Goal: Task Accomplishment & Management: Manage account settings

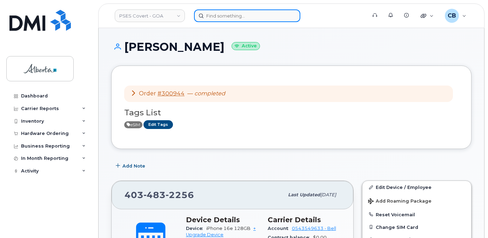
click at [243, 19] on input at bounding box center [247, 15] width 106 height 13
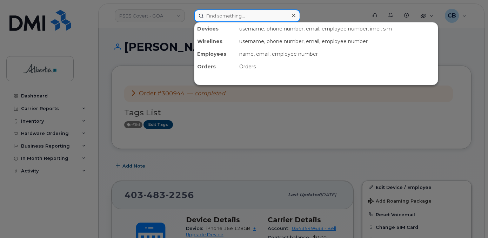
paste input "7802675920"
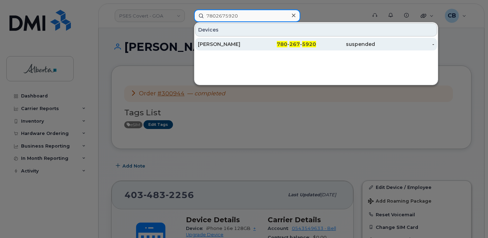
type input "7802675920"
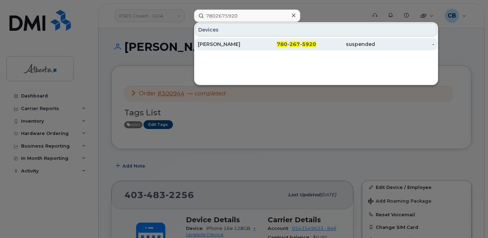
click at [223, 45] on div "Heather Cluett" at bounding box center [227, 44] width 59 height 7
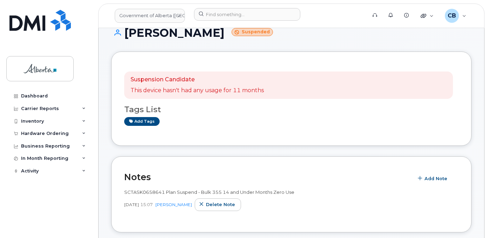
scroll to position [16, 0]
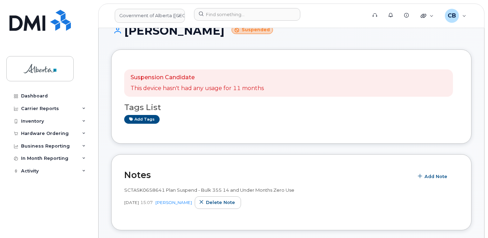
drag, startPoint x: 489, startPoint y: 33, endPoint x: 324, endPoint y: 102, distance: 178.7
click at [324, 102] on div "Tags List Add tags" at bounding box center [291, 110] width 334 height 27
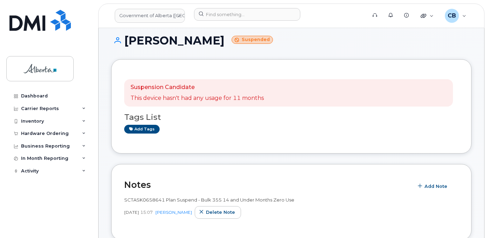
scroll to position [0, 0]
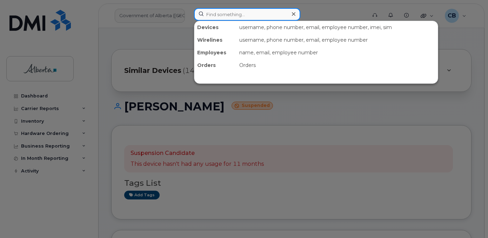
click at [213, 13] on input at bounding box center [247, 14] width 106 height 13
paste input "7802864261"
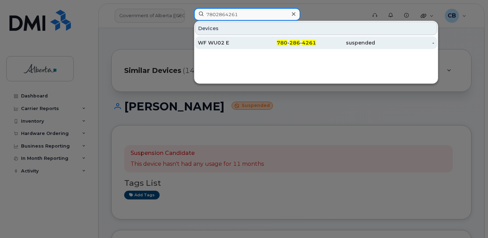
type input "7802864261"
click at [217, 44] on div "WF WU02 E" at bounding box center [227, 42] width 59 height 7
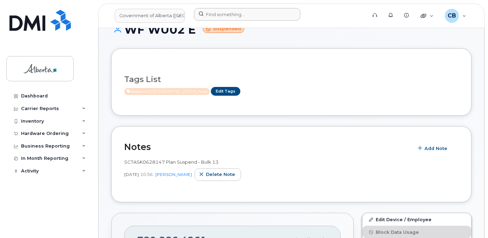
scroll to position [60, 0]
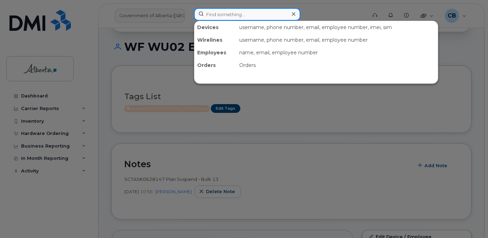
click at [234, 15] on input at bounding box center [247, 14] width 106 height 13
paste input "7807065336"
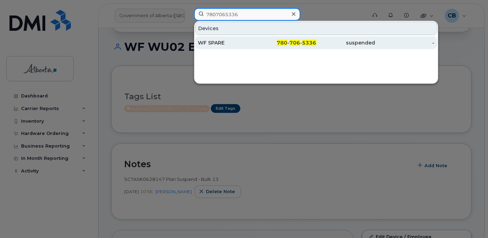
type input "7807065336"
click at [212, 44] on div "WF SPARE" at bounding box center [227, 42] width 59 height 7
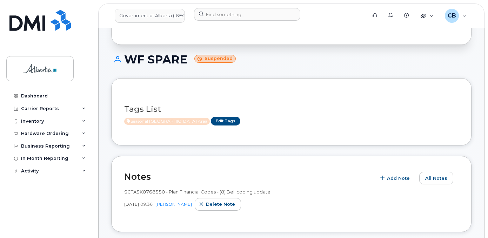
scroll to position [43, 0]
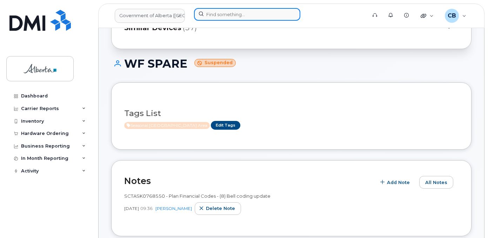
click at [215, 15] on input at bounding box center [247, 14] width 106 height 13
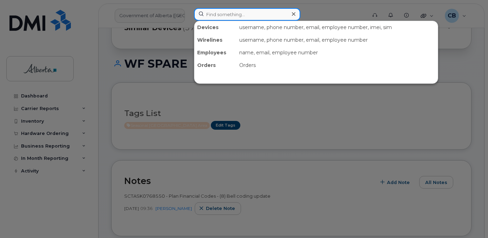
paste input "7802864261"
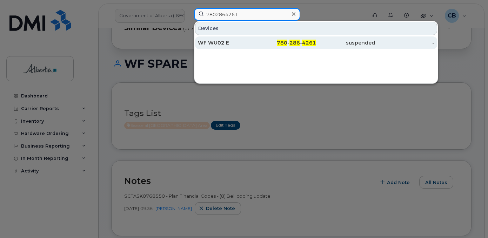
type input "7802864261"
click at [212, 40] on div "WF WU02 E" at bounding box center [227, 42] width 59 height 7
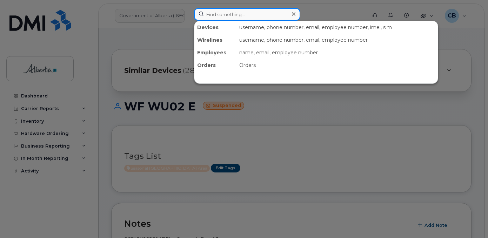
click at [244, 14] on input at bounding box center [247, 14] width 106 height 13
paste input "7802652172"
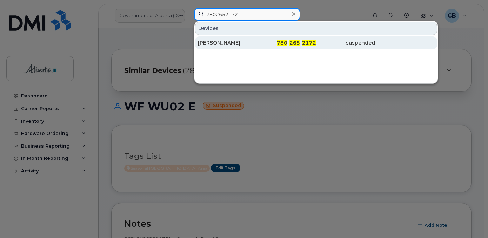
type input "7802652172"
click at [216, 40] on div "Jessica Paksi" at bounding box center [227, 42] width 59 height 7
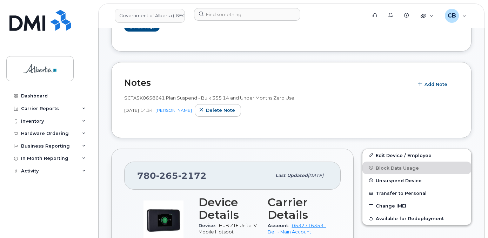
scroll to position [165, 0]
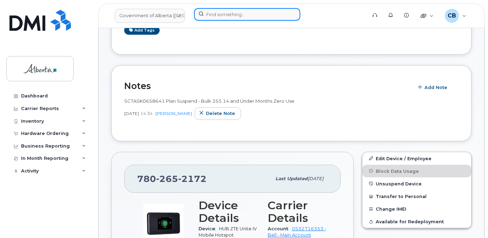
click at [207, 18] on input at bounding box center [247, 14] width 106 height 13
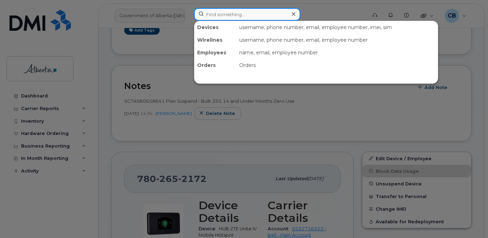
paste input "7802633674"
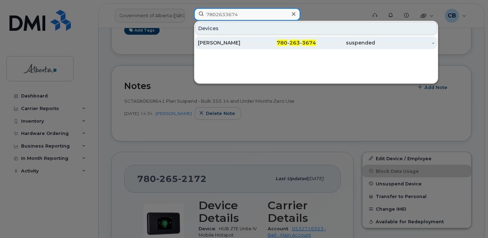
type input "7802633674"
click at [215, 44] on div "Sarah Carr" at bounding box center [227, 42] width 59 height 7
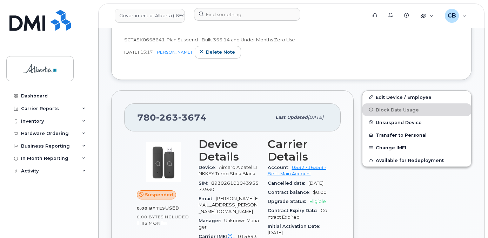
scroll to position [245, 0]
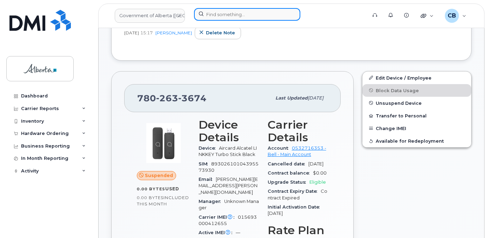
click at [215, 11] on input at bounding box center [247, 14] width 106 height 13
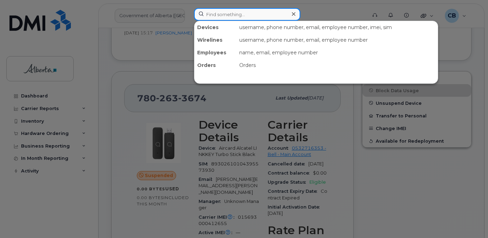
paste input "7802633674"
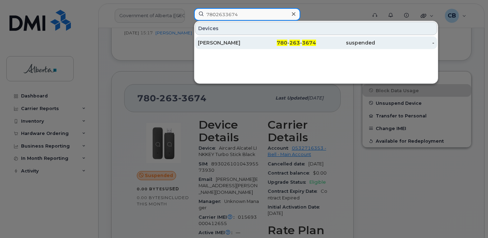
type input "7802633674"
click at [215, 44] on div "[PERSON_NAME]" at bounding box center [227, 42] width 59 height 7
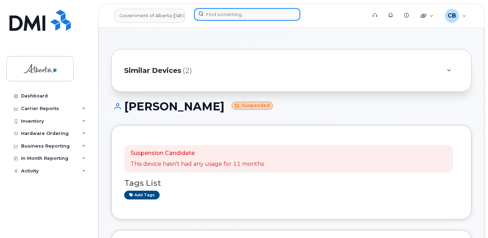
click at [214, 16] on input at bounding box center [247, 14] width 106 height 13
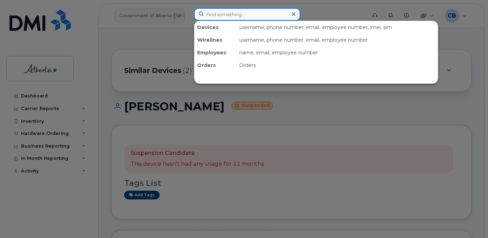
paste input "7802652172"
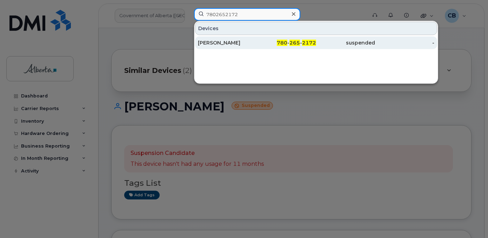
type input "7802652172"
click at [216, 40] on div "[PERSON_NAME]" at bounding box center [227, 42] width 59 height 7
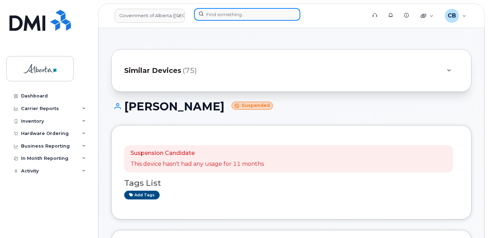
click at [214, 15] on input at bounding box center [247, 14] width 106 height 13
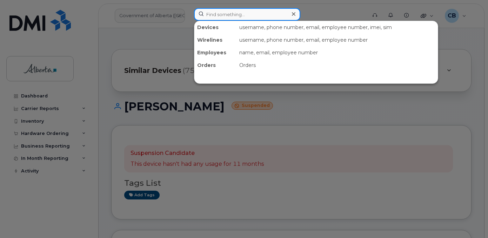
paste input "7802864261"
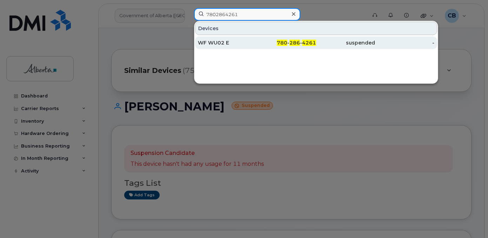
type input "7802864261"
click at [215, 42] on div "WF WU02 E" at bounding box center [227, 42] width 59 height 7
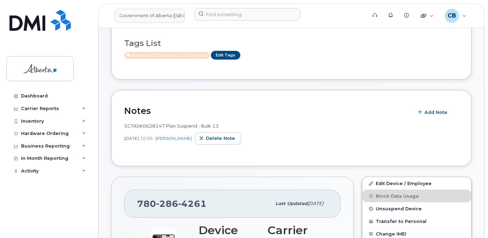
scroll to position [128, 0]
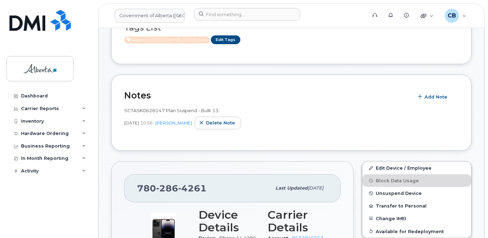
click at [142, 109] on span "SCTASK0628147 Plan Suspend - Bulk 13" at bounding box center [171, 111] width 94 height 6
copy span "SCTASK0628147"
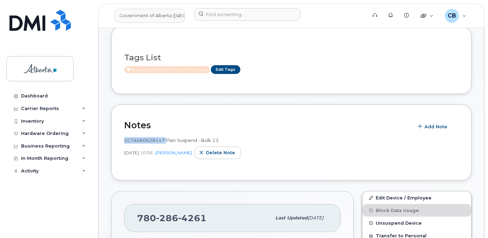
scroll to position [105, 0]
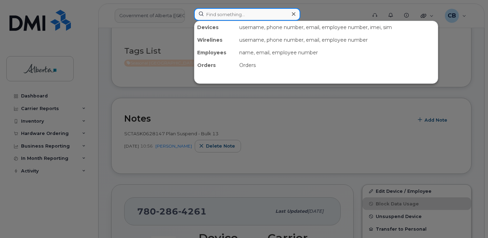
click at [214, 13] on input at bounding box center [247, 14] width 106 height 13
paste input "5873403871"
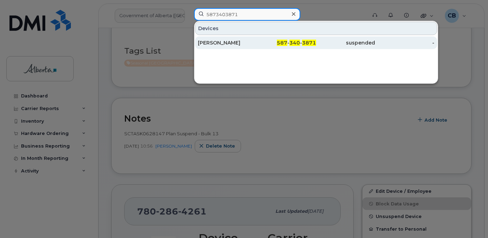
type input "5873403871"
click at [222, 43] on div "[PERSON_NAME]" at bounding box center [227, 42] width 59 height 7
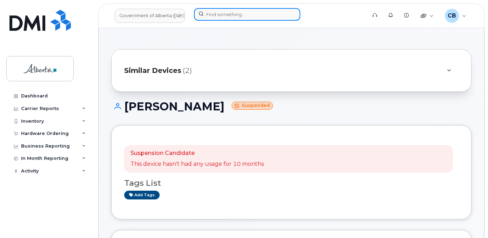
click at [209, 13] on input at bounding box center [247, 14] width 106 height 13
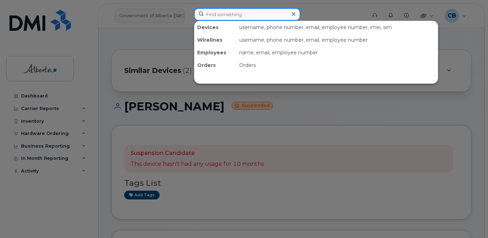
paste input "5873857189"
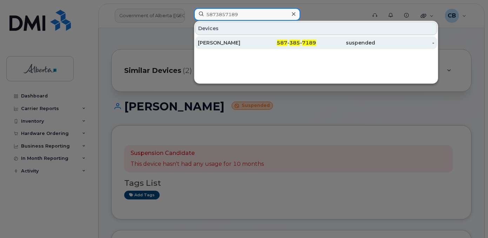
type input "5873857189"
click at [216, 41] on div "[PERSON_NAME]" at bounding box center [227, 42] width 59 height 7
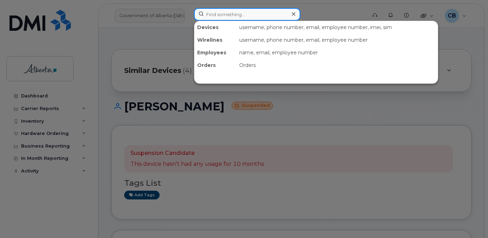
click at [208, 17] on input at bounding box center [247, 14] width 106 height 13
paste input "5873404061"
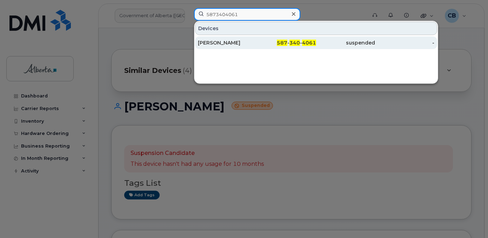
type input "5873404061"
click at [213, 40] on div "Tracey Taljit" at bounding box center [227, 42] width 59 height 7
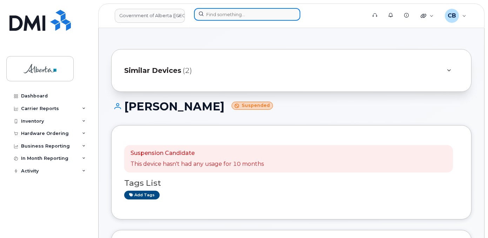
click at [221, 13] on input at bounding box center [247, 14] width 106 height 13
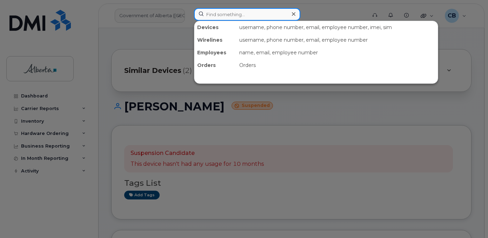
paste input "7802354140"
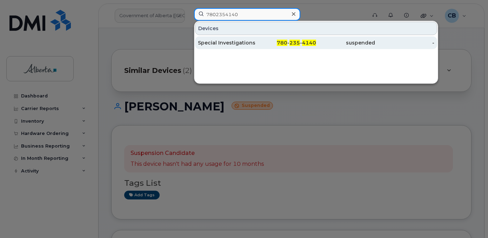
type input "7802354140"
click at [228, 42] on div "Special Investigations 03" at bounding box center [227, 42] width 59 height 7
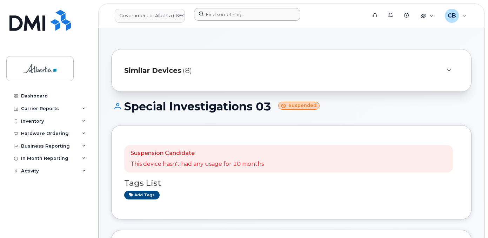
click at [210, 21] on div at bounding box center [277, 15] width 179 height 15
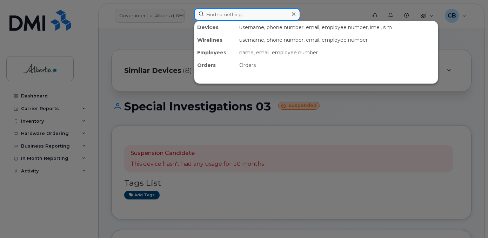
click at [210, 16] on input at bounding box center [247, 14] width 106 height 13
paste input "7802385182"
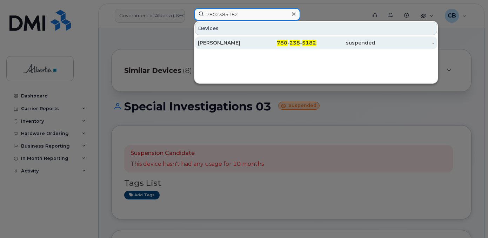
type input "7802385182"
click at [212, 42] on div "[PERSON_NAME]" at bounding box center [227, 42] width 59 height 7
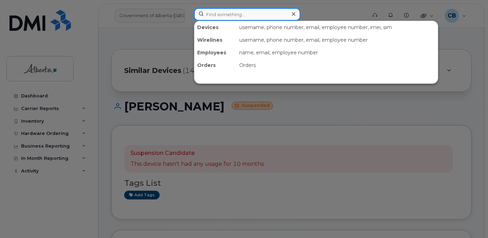
click at [210, 15] on input at bounding box center [247, 14] width 106 height 13
paste input "5873350218"
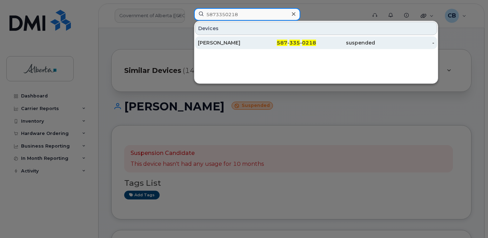
type input "5873350218"
click at [214, 46] on div "[PERSON_NAME]" at bounding box center [227, 42] width 59 height 7
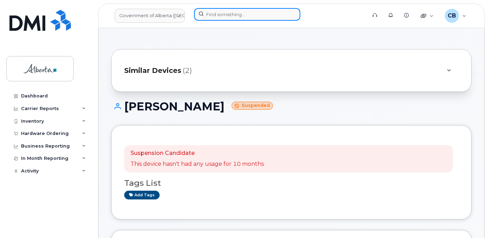
click at [216, 12] on input at bounding box center [247, 14] width 106 height 13
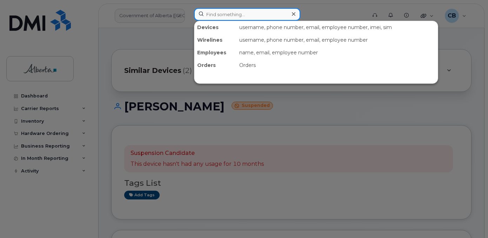
paste input "7803406683"
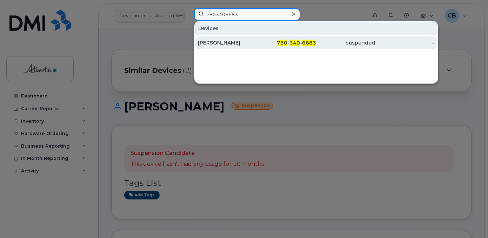
type input "7803406683"
click at [217, 42] on div "[PERSON_NAME]" at bounding box center [227, 42] width 59 height 7
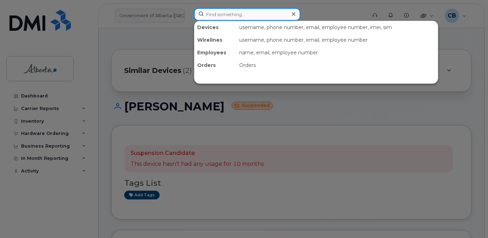
click at [224, 18] on input at bounding box center [247, 14] width 106 height 13
paste input "7802428551"
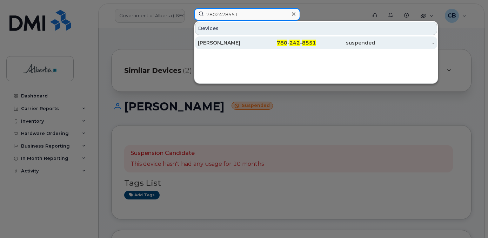
type input "7802428551"
click at [228, 41] on div "Andre Tremblay" at bounding box center [227, 42] width 59 height 7
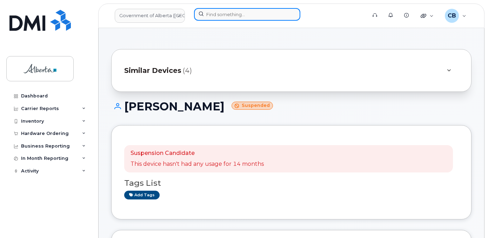
click at [213, 16] on input at bounding box center [247, 14] width 106 height 13
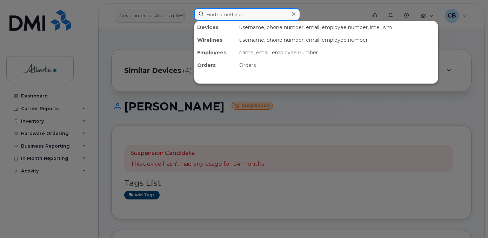
paste input "7809746758"
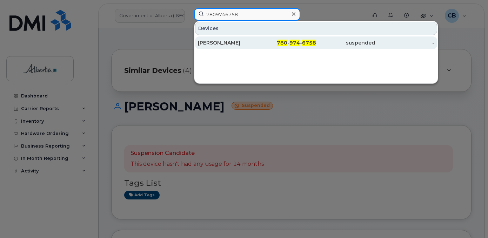
type input "7809746758"
click at [216, 43] on div "Caitlyn Zabrick" at bounding box center [227, 42] width 59 height 7
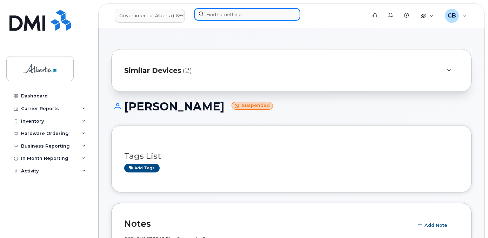
click at [217, 12] on input at bounding box center [247, 14] width 106 height 13
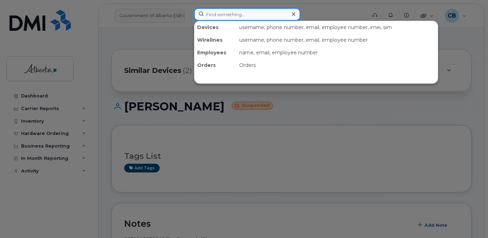
paste input "7808059783"
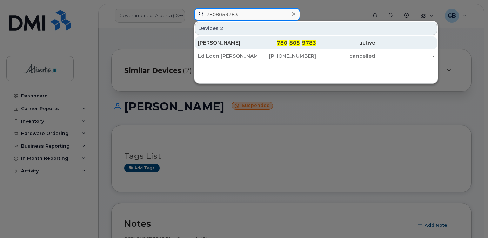
type input "7808059783"
click at [220, 43] on div "Osman Hamid" at bounding box center [227, 42] width 59 height 7
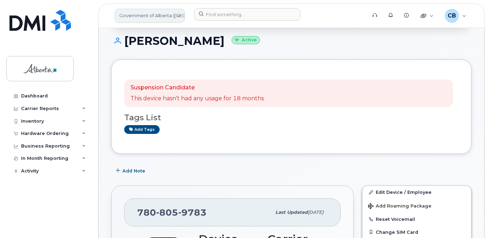
scroll to position [35, 0]
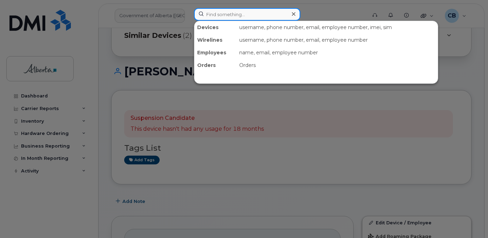
click at [237, 12] on input at bounding box center [247, 14] width 106 height 13
paste input "7804041282"
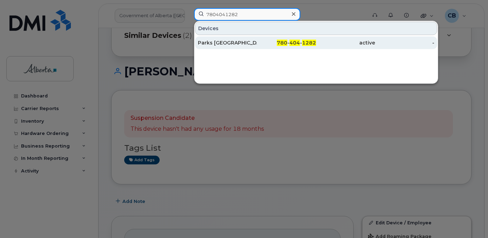
type input "7804041282"
click at [236, 42] on div "Parks [GEOGRAPHIC_DATA][PERSON_NAME]" at bounding box center [227, 42] width 59 height 7
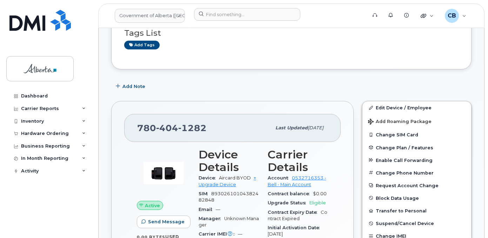
scroll to position [70, 0]
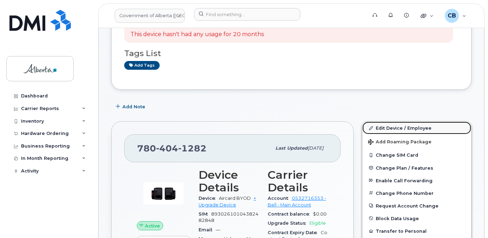
click at [391, 127] on link "Edit Device / Employee" at bounding box center [416, 128] width 109 height 13
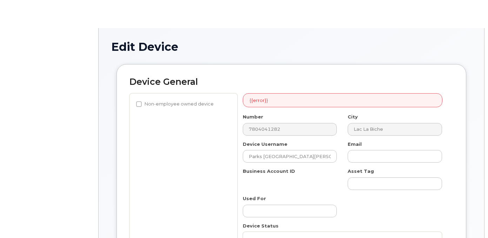
select select "4797726"
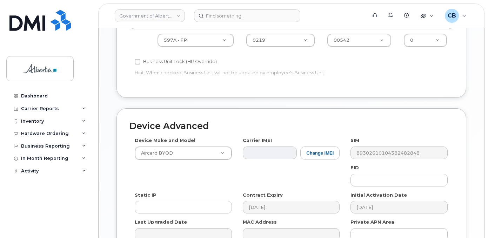
scroll to position [343, 0]
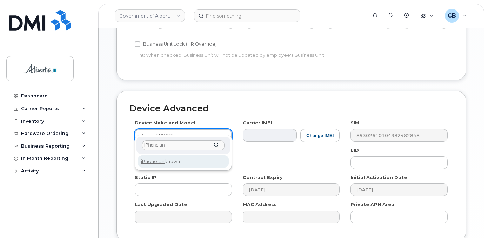
type input "iPhone un"
select select "185"
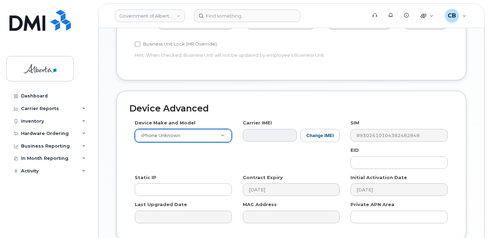
scroll to position [398, 0]
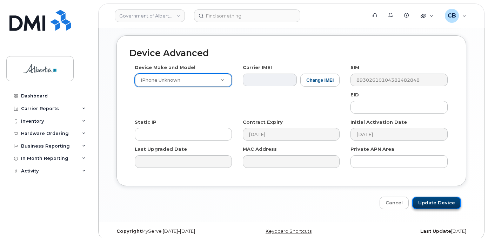
click at [435, 199] on input "Update Device" at bounding box center [436, 203] width 49 height 13
type input "Saving..."
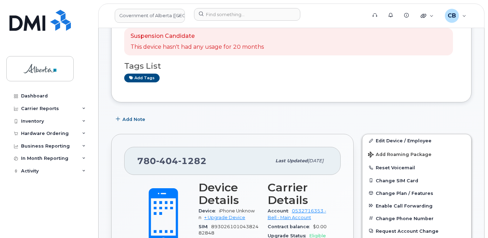
scroll to position [105, 0]
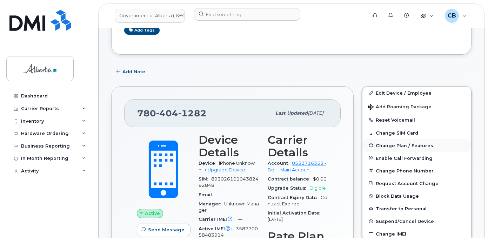
click at [390, 146] on span "Change Plan / Features" at bounding box center [405, 145] width 58 height 5
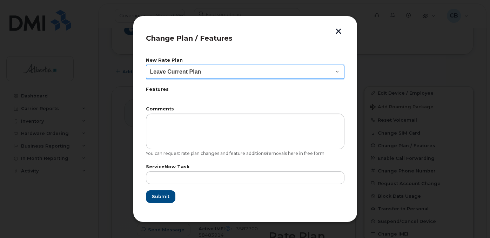
click at [329, 69] on select "Leave Current Plan GOA - Voice Plan 5 GOA Smartphone 14 30D GOA Unlimited Smart…" at bounding box center [245, 72] width 198 height 14
select select "2483362"
click at [146, 65] on select "Leave Current Plan GOA - Voice Plan 5 GOA Smartphone 14 30D GOA Unlimited Smart…" at bounding box center [245, 72] width 198 height 14
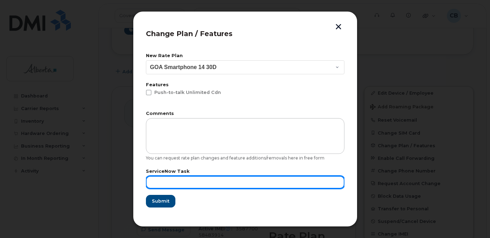
click at [191, 180] on input "text" at bounding box center [245, 182] width 198 height 13
click at [171, 177] on input "text" at bounding box center [245, 182] width 198 height 13
paste input "SCTASK0853914"
type input "SCTASK0853914"
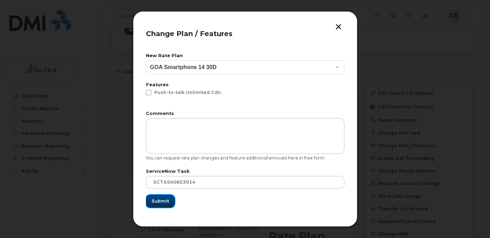
click at [161, 198] on span "Submit" at bounding box center [160, 201] width 18 height 7
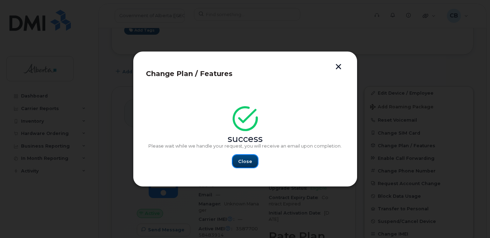
click at [252, 161] on button "Close" at bounding box center [244, 161] width 25 height 13
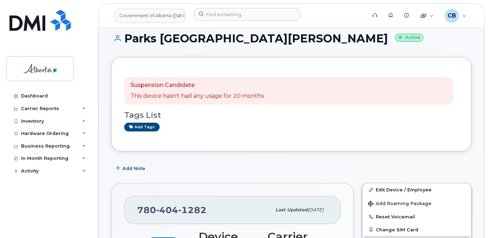
scroll to position [0, 0]
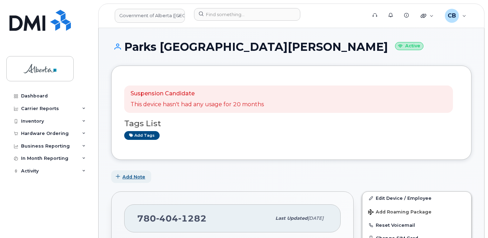
click at [128, 175] on span "Add Note" at bounding box center [133, 177] width 23 height 7
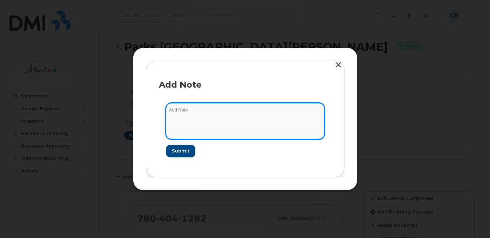
click at [185, 113] on textarea at bounding box center [245, 121] width 158 height 36
type textarea "changed plan from data to voice and data."
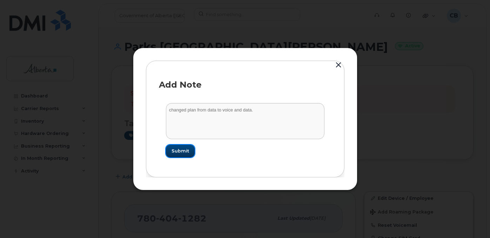
click at [173, 152] on span "Submit" at bounding box center [180, 151] width 18 height 7
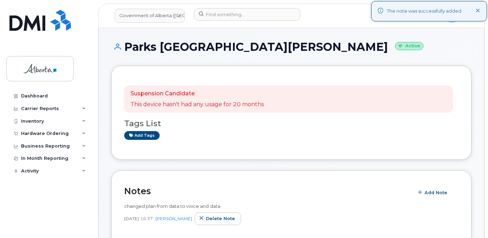
click at [474, 9] on div "The note was successfully added" at bounding box center [429, 11] width 116 height 20
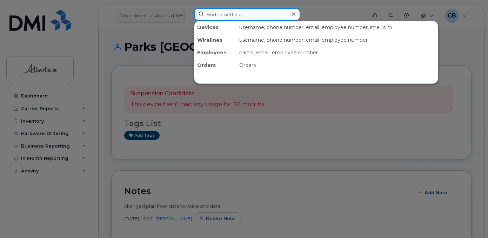
click at [227, 16] on input at bounding box center [247, 14] width 106 height 13
paste input "7804041282"
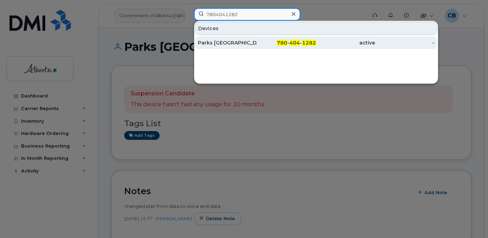
type input "7804041282"
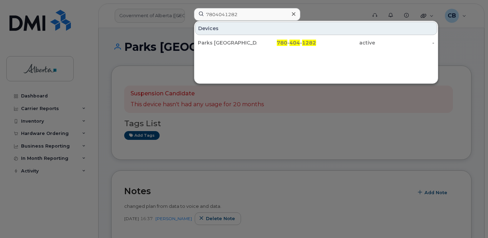
drag, startPoint x: 236, startPoint y: 43, endPoint x: 276, endPoint y: 98, distance: 67.9
click at [236, 43] on div "Parks [GEOGRAPHIC_DATA][PERSON_NAME]" at bounding box center [227, 42] width 59 height 7
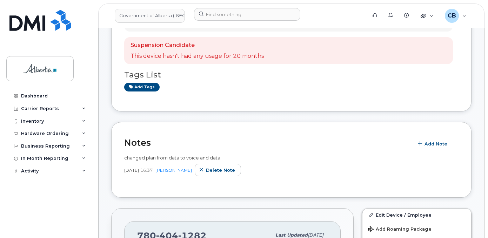
scroll to position [105, 0]
